Goal: Find specific page/section: Find specific page/section

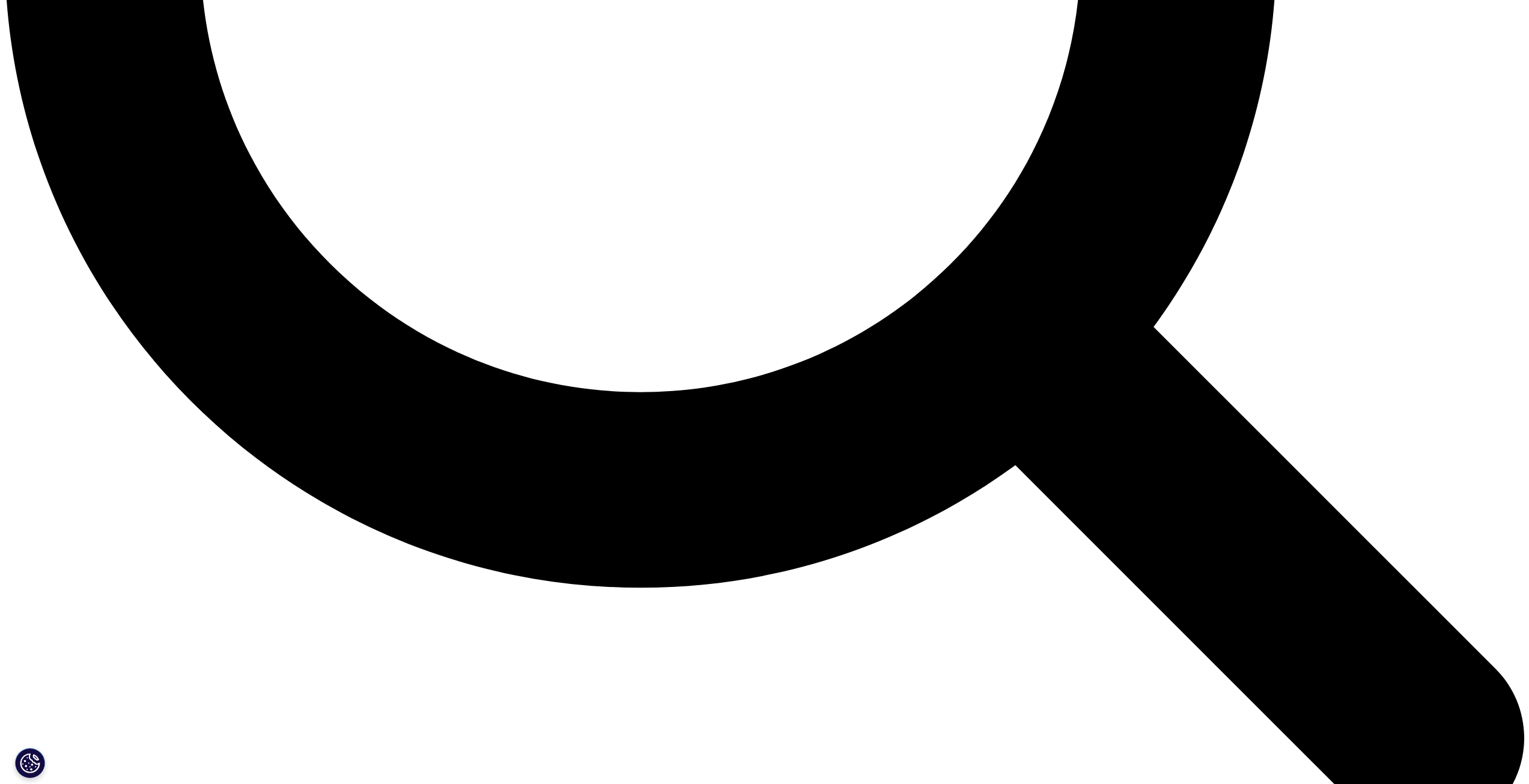
scroll to position [2584, 0]
